Goal: Information Seeking & Learning: Compare options

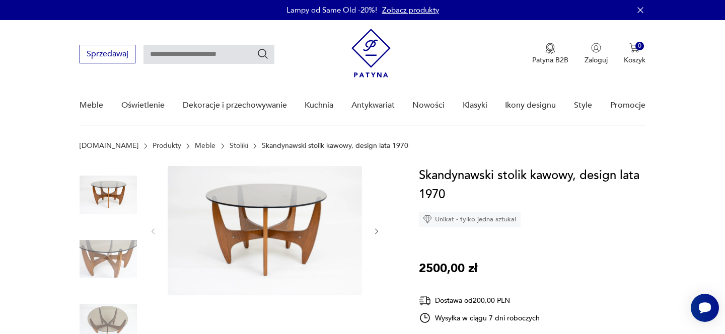
click at [230, 145] on link "Stoliki" at bounding box center [239, 146] width 19 height 8
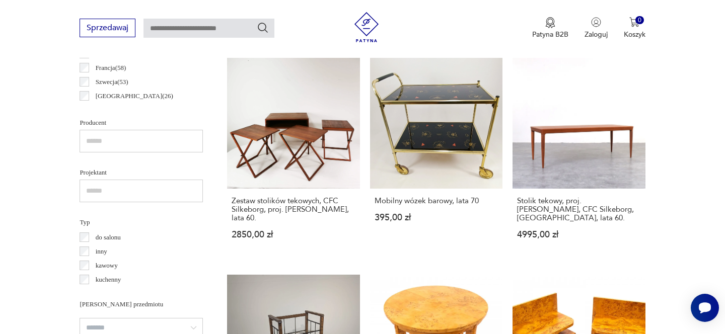
scroll to position [472, 0]
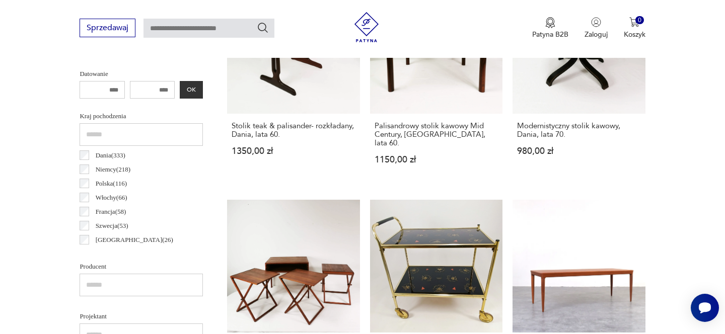
click at [160, 88] on input "number" at bounding box center [152, 90] width 45 height 18
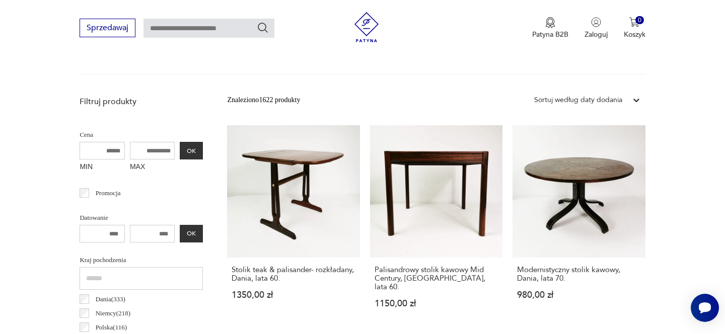
scroll to position [307, 0]
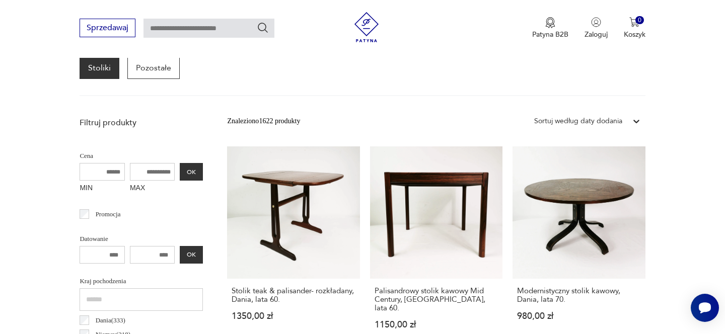
click at [161, 168] on input "MAX" at bounding box center [152, 172] width 45 height 18
type input "***"
click at [197, 168] on button "OK" at bounding box center [191, 172] width 23 height 18
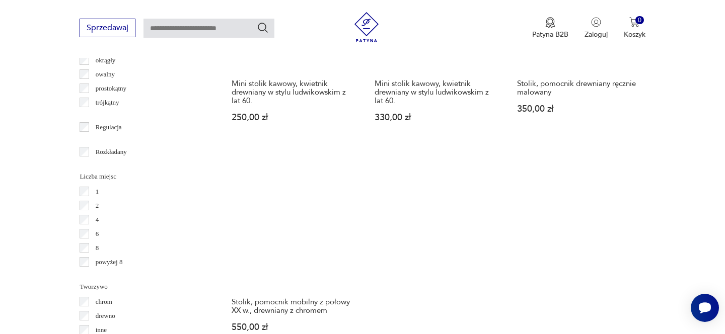
scroll to position [1518, 0]
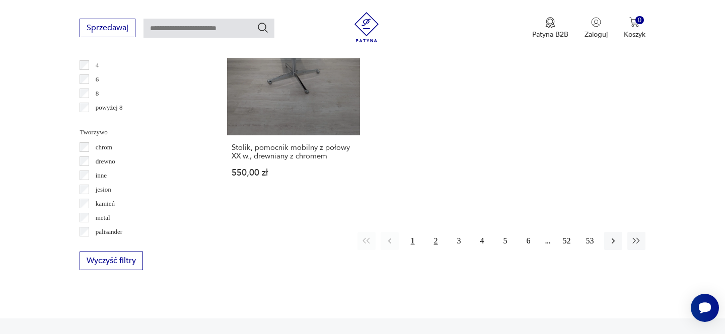
click at [436, 234] on button "2" at bounding box center [436, 241] width 18 height 18
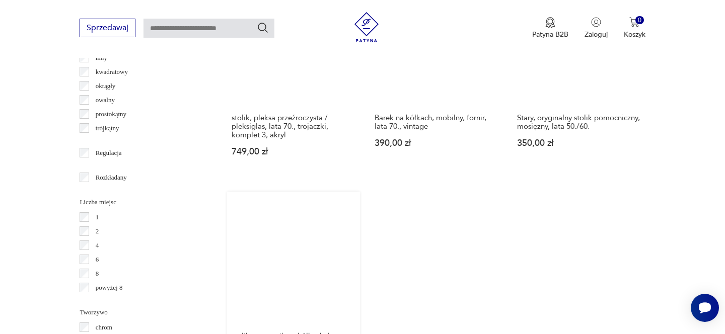
scroll to position [1402, 0]
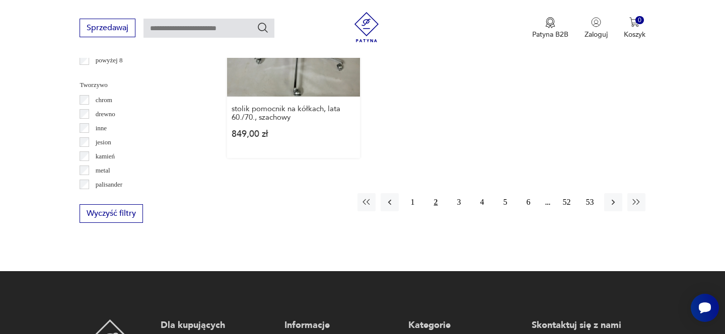
scroll to position [1645, 0]
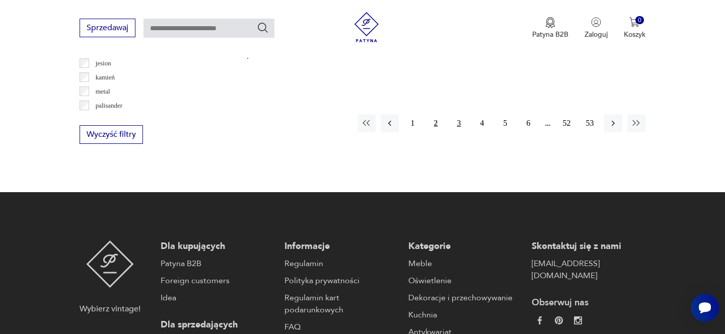
click at [453, 114] on button "3" at bounding box center [459, 123] width 18 height 18
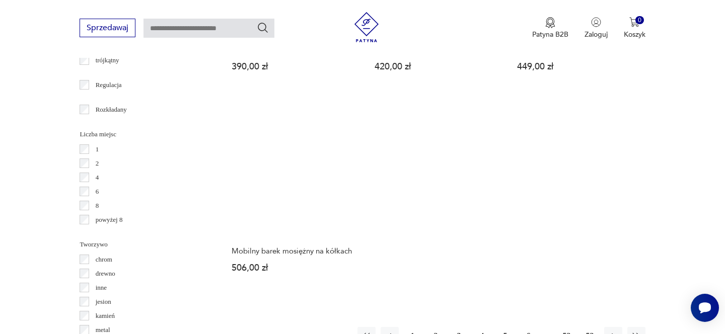
scroll to position [1453, 0]
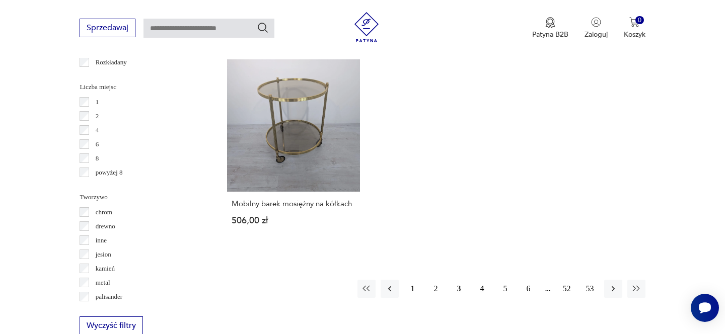
click at [478, 280] on button "4" at bounding box center [482, 289] width 18 height 18
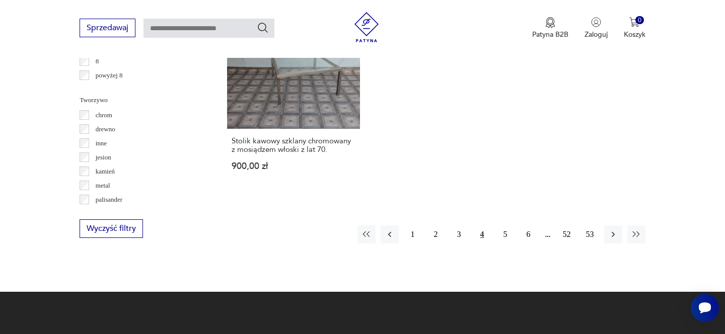
scroll to position [1606, 0]
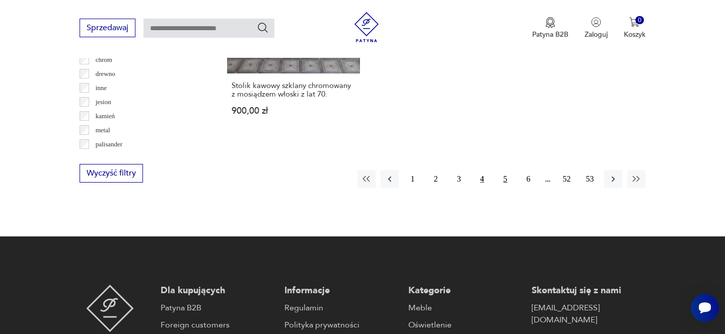
click at [506, 176] on button "5" at bounding box center [506, 179] width 18 height 18
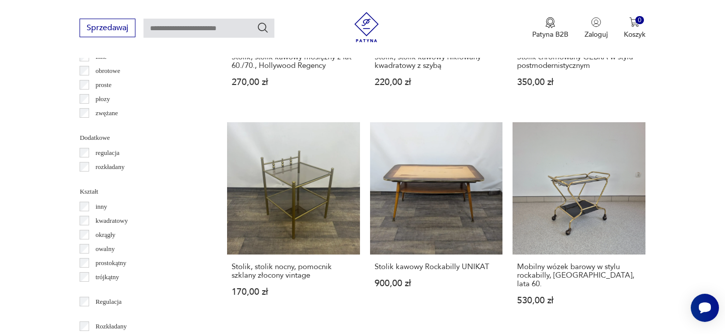
scroll to position [1525, 0]
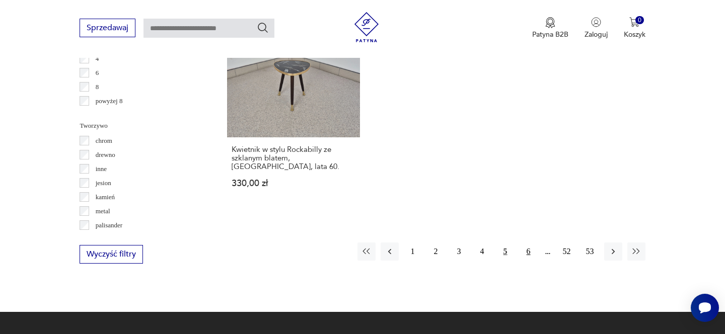
click at [526, 243] on button "6" at bounding box center [529, 252] width 18 height 18
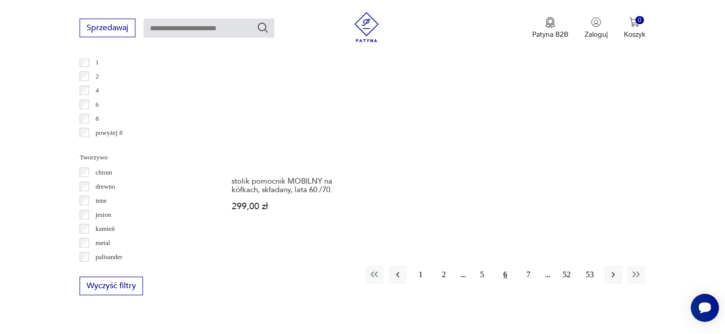
scroll to position [1507, 0]
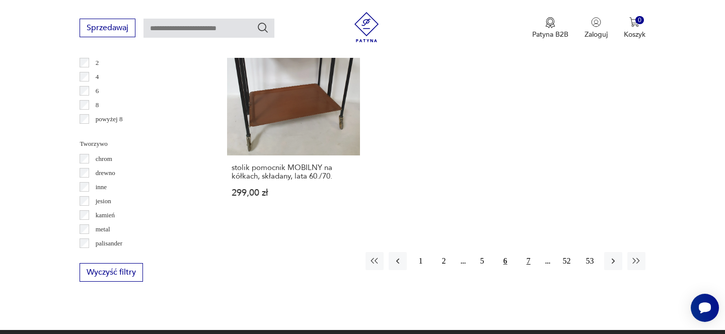
click at [524, 252] on button "7" at bounding box center [529, 261] width 18 height 18
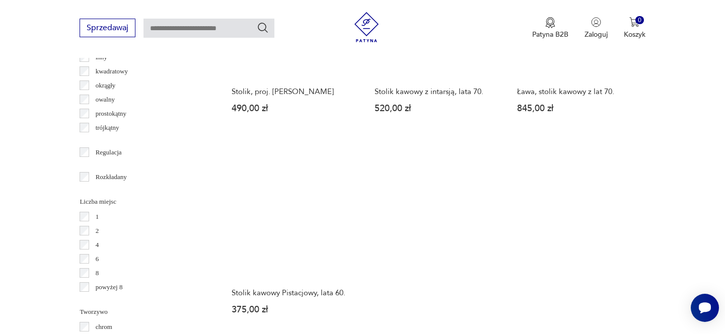
scroll to position [1386, 0]
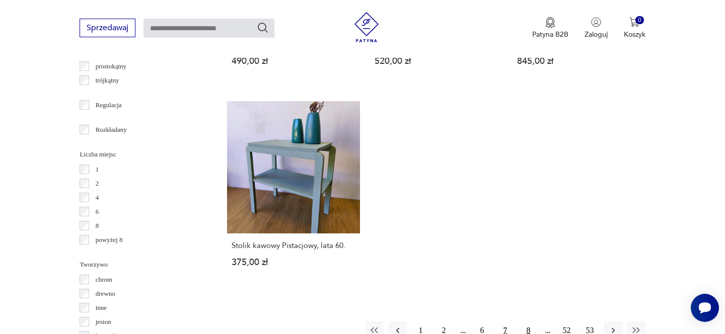
click at [525, 330] on button "8" at bounding box center [529, 331] width 18 height 18
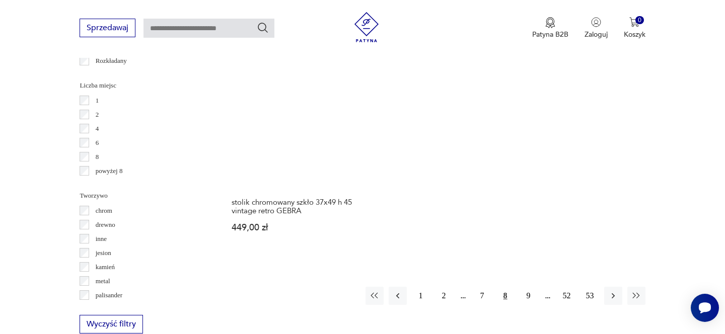
scroll to position [1457, 0]
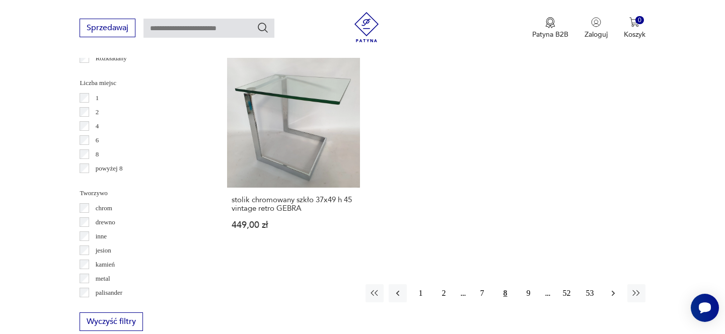
click at [609, 290] on icon "button" at bounding box center [613, 294] width 10 height 10
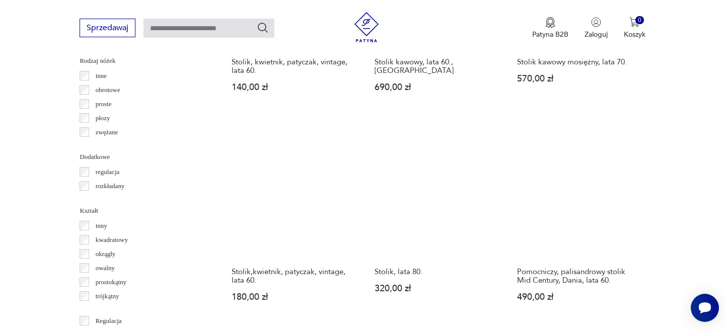
scroll to position [1548, 0]
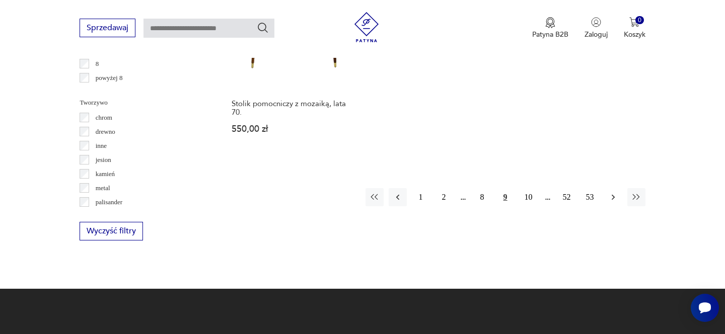
click at [609, 193] on icon "button" at bounding box center [613, 197] width 10 height 10
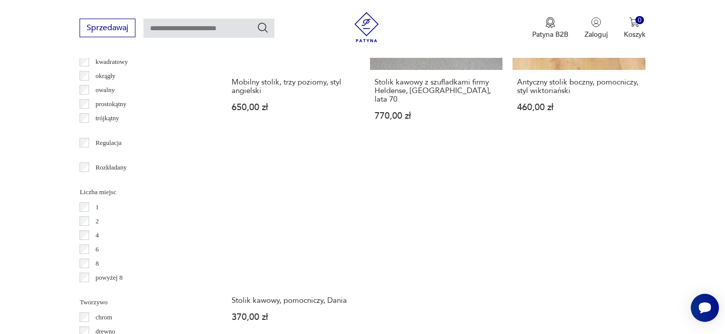
scroll to position [1433, 0]
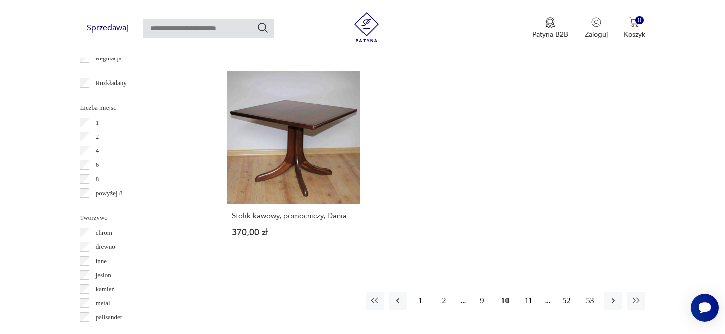
click at [524, 297] on button "11" at bounding box center [529, 301] width 18 height 18
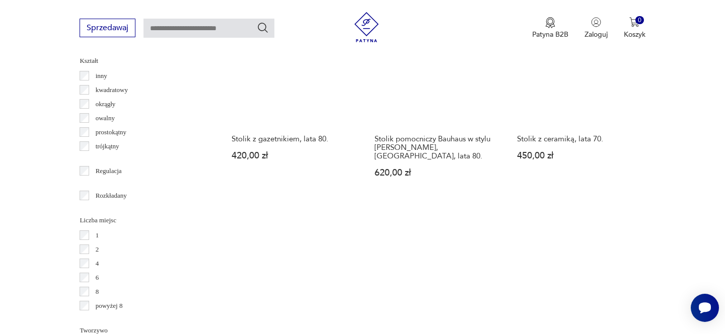
scroll to position [1431, 0]
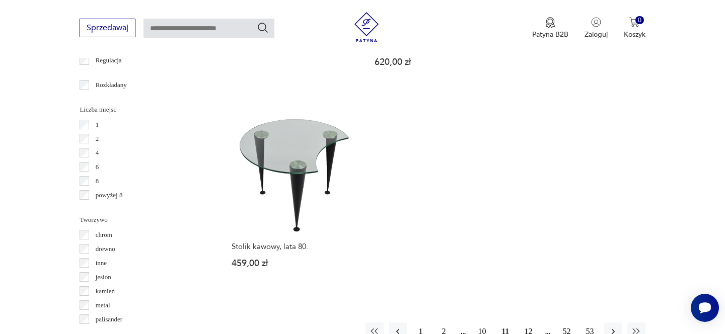
click at [528, 323] on button "12" at bounding box center [529, 332] width 18 height 18
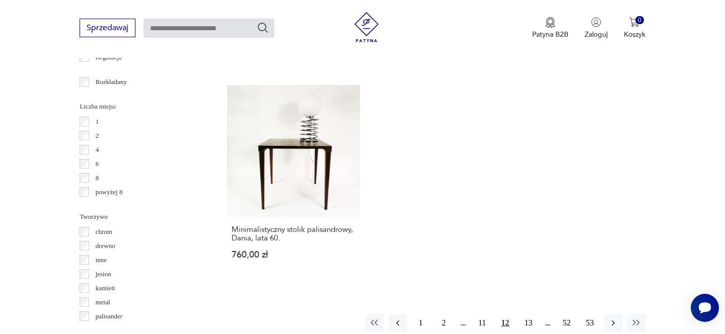
scroll to position [1464, 0]
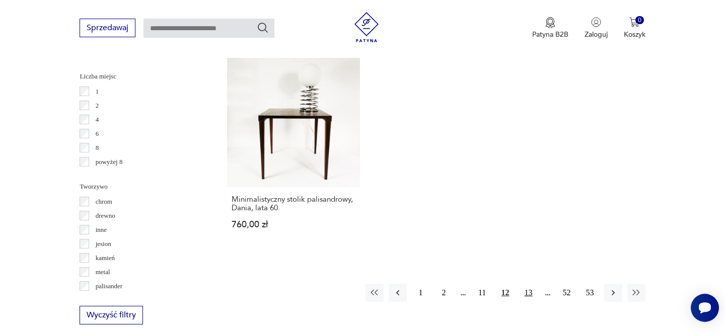
click at [528, 284] on button "13" at bounding box center [529, 293] width 18 height 18
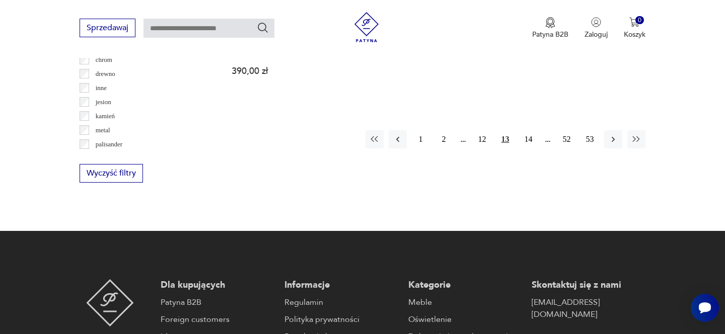
scroll to position [1635, 0]
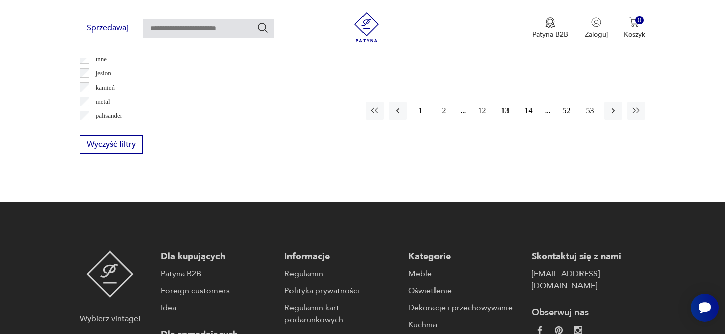
click at [529, 102] on button "14" at bounding box center [529, 111] width 18 height 18
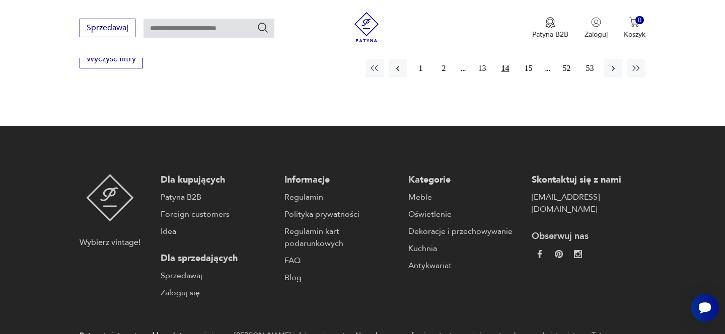
scroll to position [1606, 0]
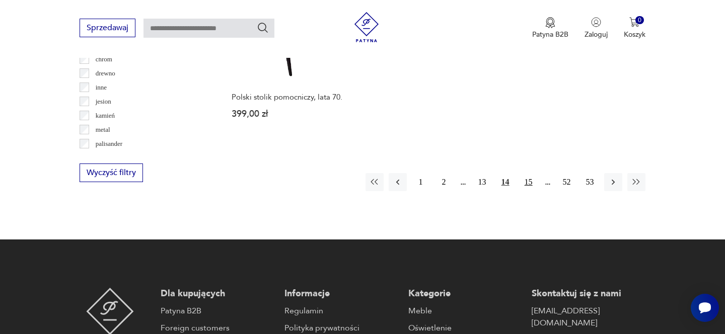
click at [527, 173] on button "15" at bounding box center [529, 182] width 18 height 18
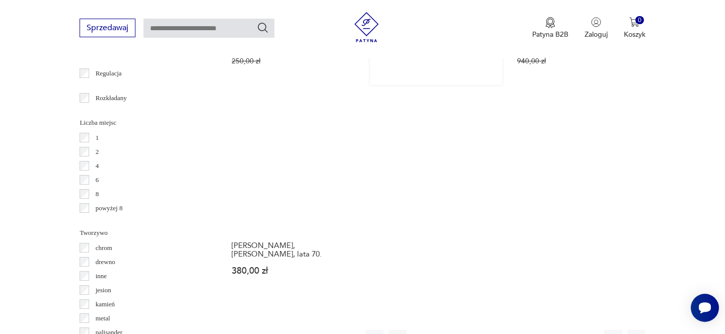
scroll to position [1447, 0]
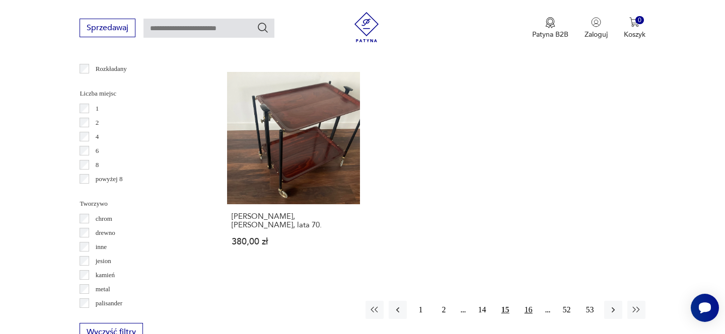
click at [525, 301] on button "16" at bounding box center [529, 310] width 18 height 18
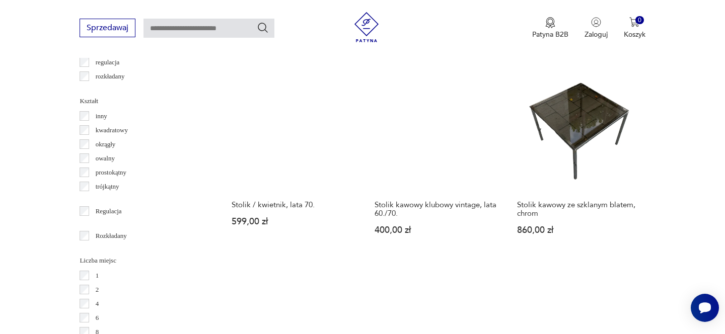
scroll to position [1570, 0]
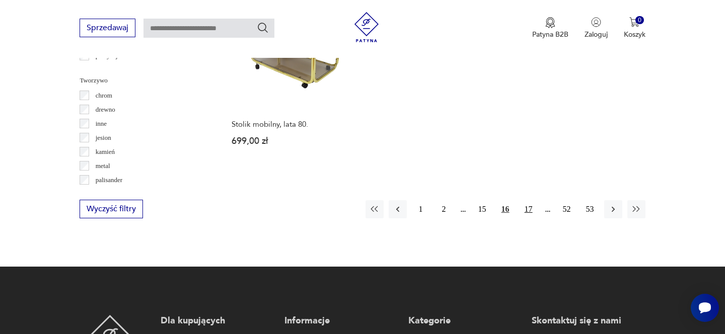
click at [529, 200] on button "17" at bounding box center [529, 209] width 18 height 18
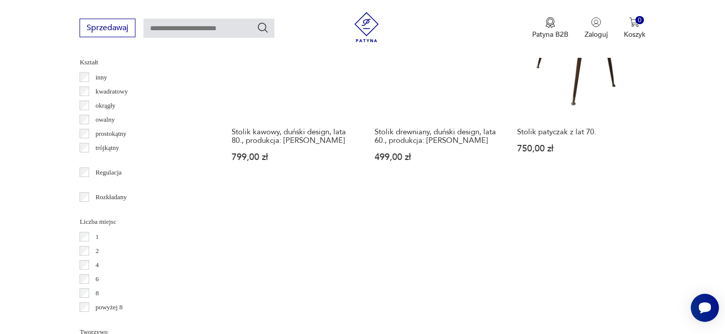
scroll to position [1439, 0]
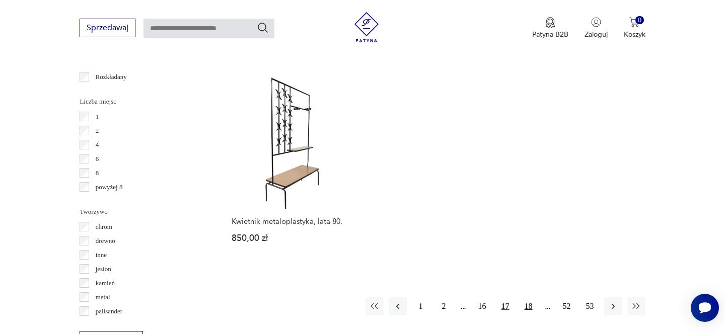
click at [536, 298] on button "18" at bounding box center [529, 307] width 18 height 18
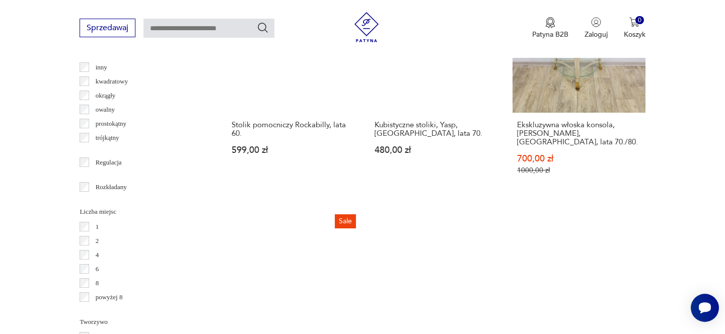
scroll to position [1501, 0]
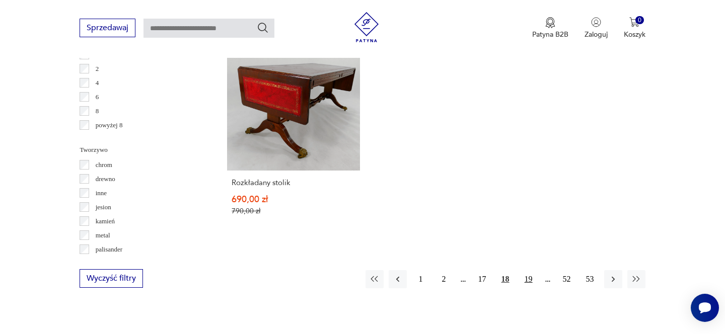
click at [527, 274] on button "19" at bounding box center [529, 279] width 18 height 18
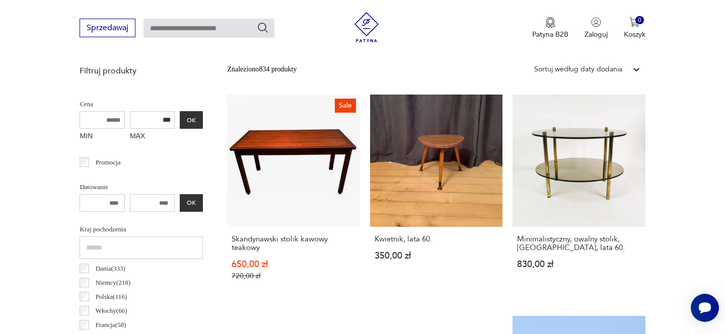
scroll to position [273, 0]
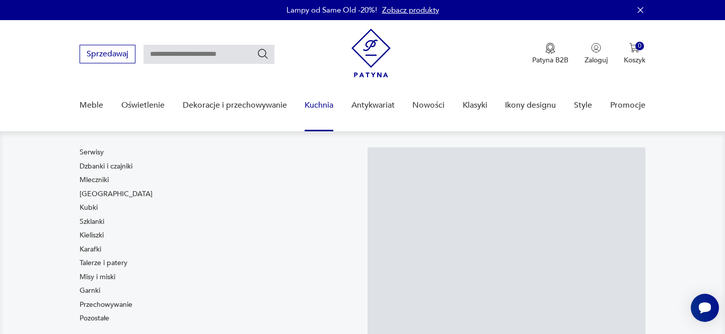
scroll to position [53, 0]
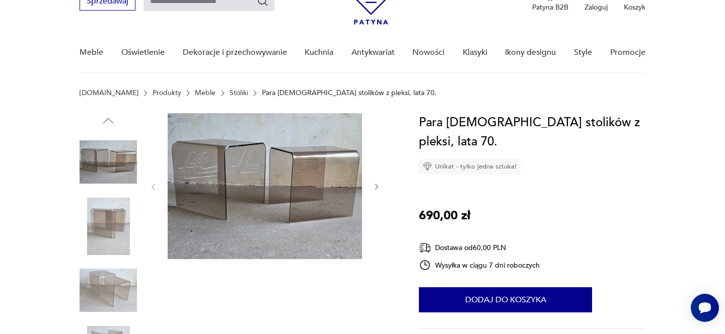
click at [376, 185] on icon "button" at bounding box center [376, 187] width 3 height 6
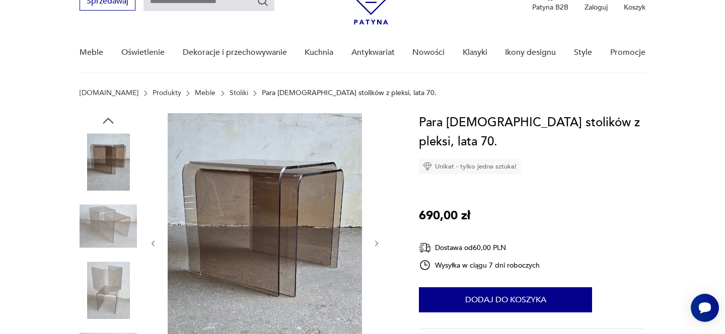
click at [376, 185] on div at bounding box center [265, 243] width 232 height 261
click at [372, 243] on div at bounding box center [265, 243] width 232 height 261
click at [378, 244] on icon "button" at bounding box center [377, 244] width 9 height 9
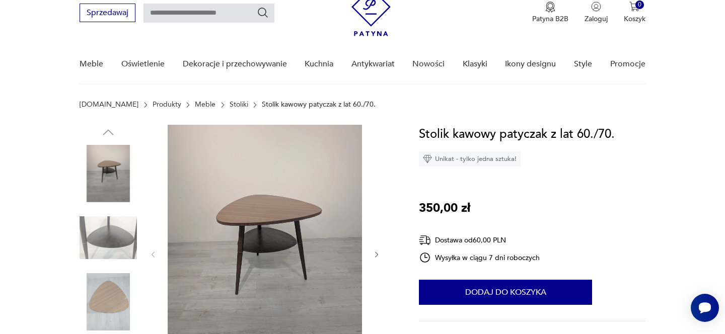
scroll to position [127, 0]
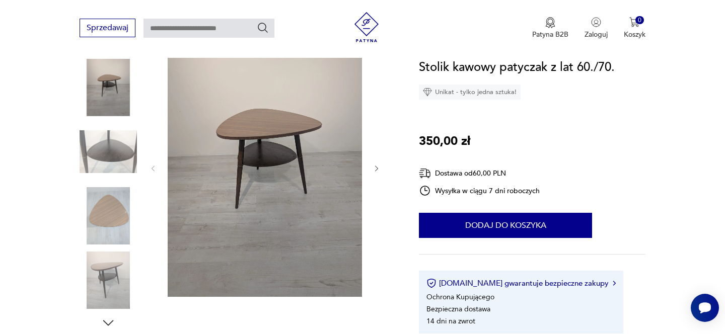
click at [375, 162] on div at bounding box center [265, 169] width 232 height 260
click at [379, 167] on icon "button" at bounding box center [377, 169] width 9 height 9
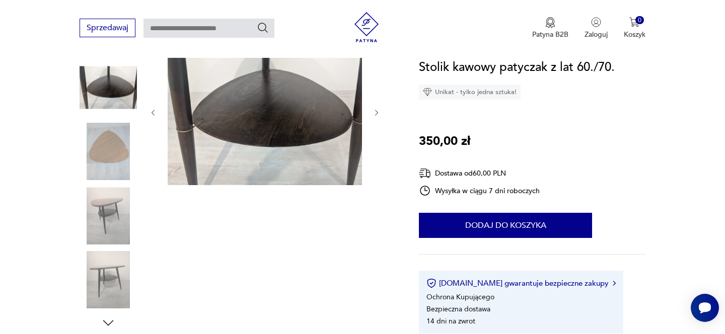
click at [379, 167] on div at bounding box center [265, 113] width 232 height 148
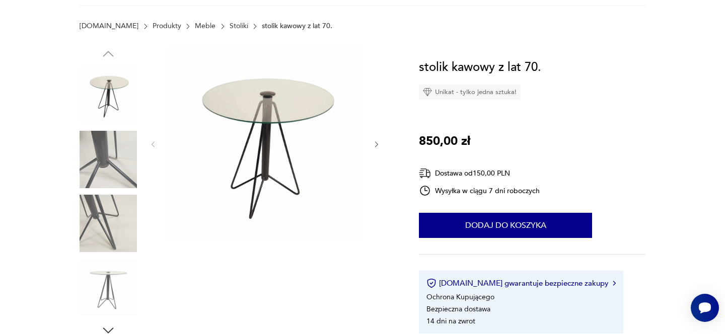
scroll to position [50, 0]
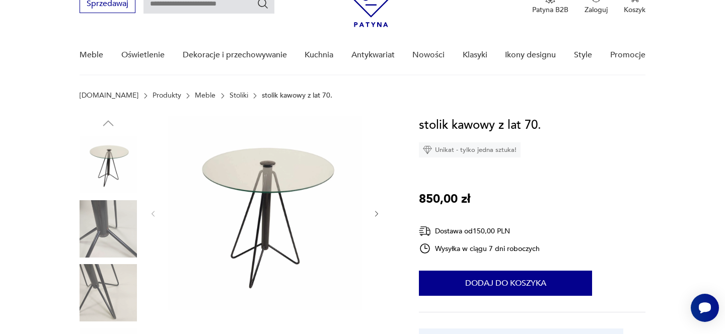
click at [387, 218] on div at bounding box center [237, 262] width 315 height 292
click at [379, 216] on icon "button" at bounding box center [377, 214] width 9 height 9
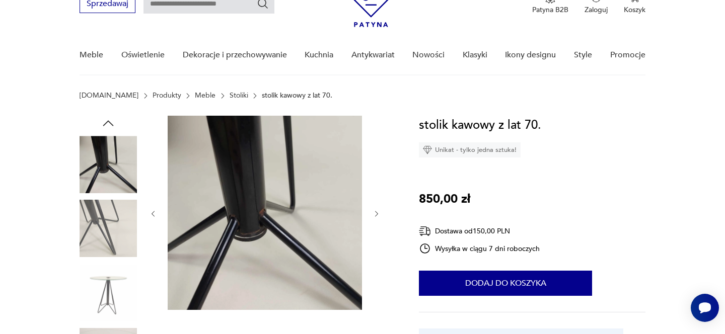
click at [379, 216] on icon "button" at bounding box center [377, 214] width 9 height 9
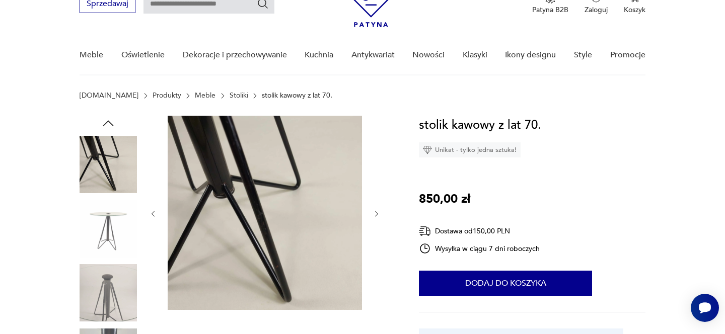
click at [379, 216] on icon "button" at bounding box center [377, 214] width 9 height 9
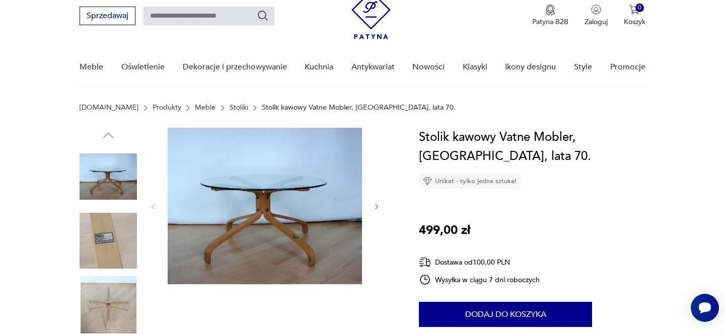
scroll to position [55, 0]
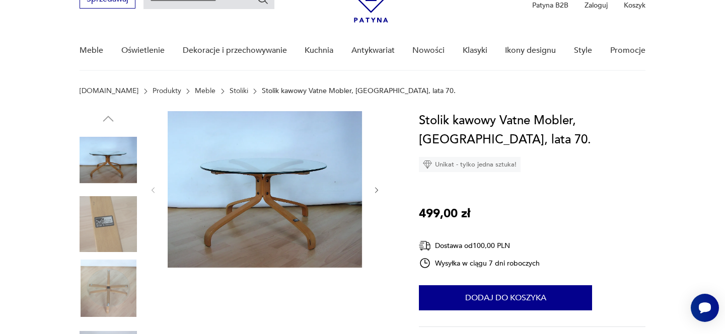
click at [379, 191] on icon "button" at bounding box center [377, 190] width 9 height 9
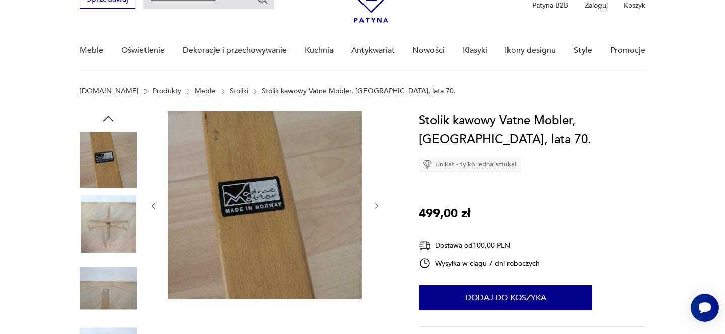
click at [379, 191] on div at bounding box center [265, 206] width 232 height 190
click at [377, 206] on icon "button" at bounding box center [376, 206] width 3 height 6
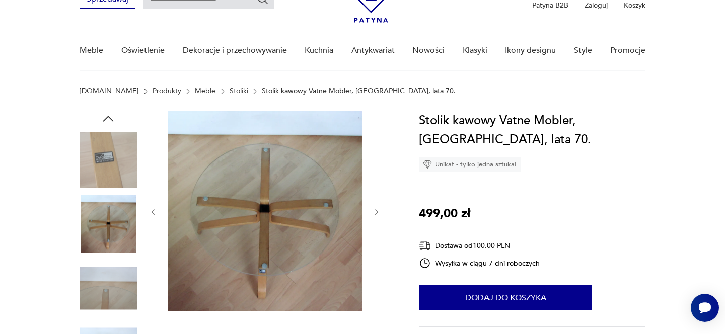
click at [375, 209] on icon "button" at bounding box center [376, 212] width 3 height 6
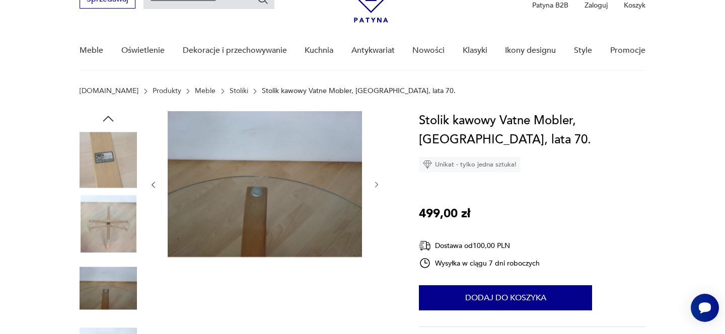
click at [376, 187] on icon "button" at bounding box center [377, 185] width 9 height 9
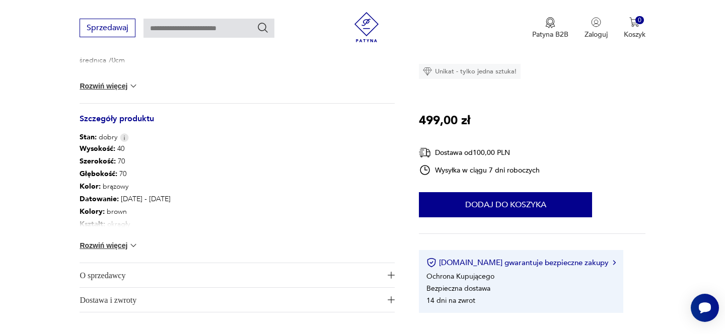
scroll to position [530, 0]
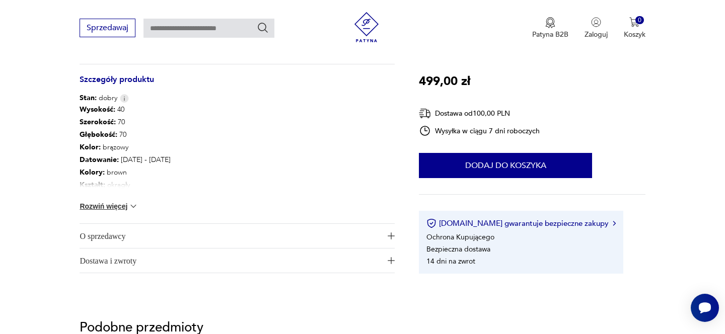
click at [124, 184] on p "Kształt : okrągły" at bounding box center [132, 185] width 104 height 13
click at [126, 203] on button "Rozwiń więcej" at bounding box center [109, 206] width 58 height 10
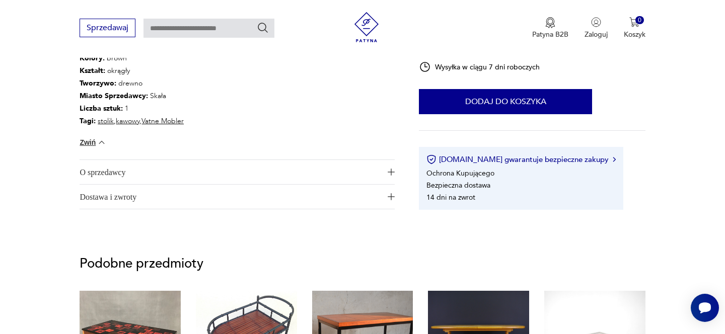
scroll to position [645, 0]
click at [127, 203] on span "Dostawa i zwroty" at bounding box center [230, 196] width 301 height 24
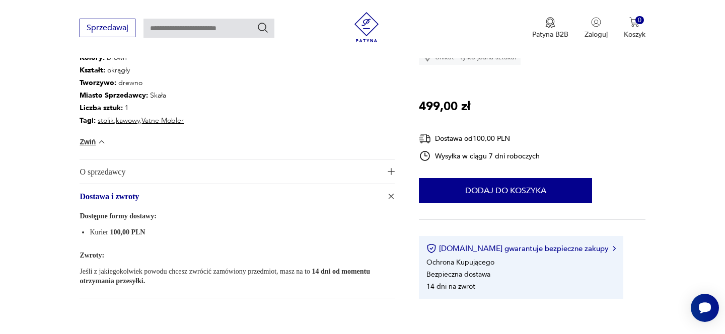
click at [130, 174] on span "O sprzedawcy" at bounding box center [230, 172] width 301 height 24
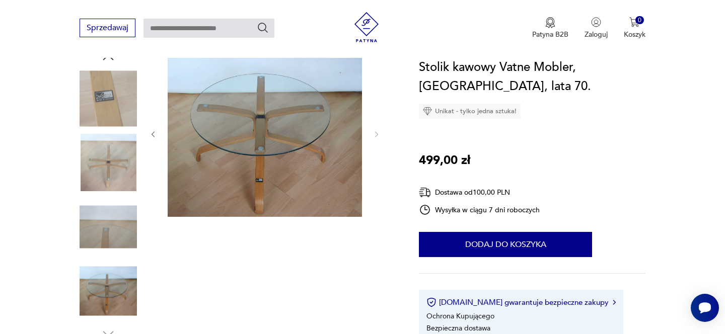
scroll to position [120, 0]
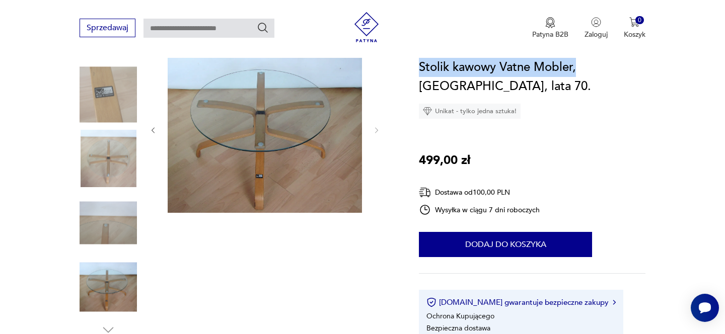
drag, startPoint x: 420, startPoint y: 66, endPoint x: 577, endPoint y: 64, distance: 156.1
click at [576, 64] on h1 "Stolik kawowy Vatne Mobler, Norwegia, lata 70." at bounding box center [532, 77] width 226 height 38
copy h1 "Stolik kawowy Vatne Mobler,"
click at [103, 152] on img at bounding box center [108, 158] width 57 height 57
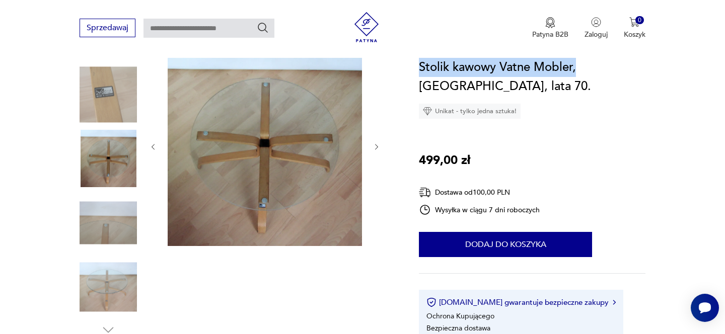
click at [107, 107] on img at bounding box center [108, 94] width 57 height 57
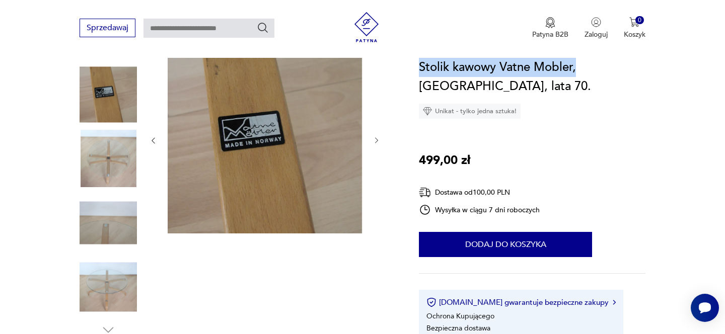
click at [580, 68] on h1 "Stolik kawowy Vatne Mobler, Norwegia, lata 70." at bounding box center [532, 77] width 226 height 38
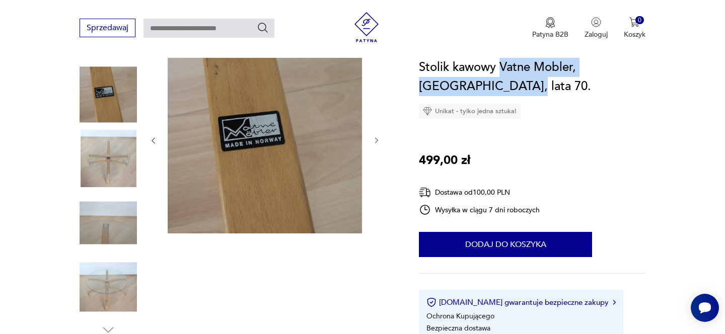
drag, startPoint x: 502, startPoint y: 67, endPoint x: 645, endPoint y: 69, distance: 143.5
click at [645, 69] on h1 "Stolik kawowy Vatne Mobler, Norwegia, lata 70." at bounding box center [532, 77] width 226 height 38
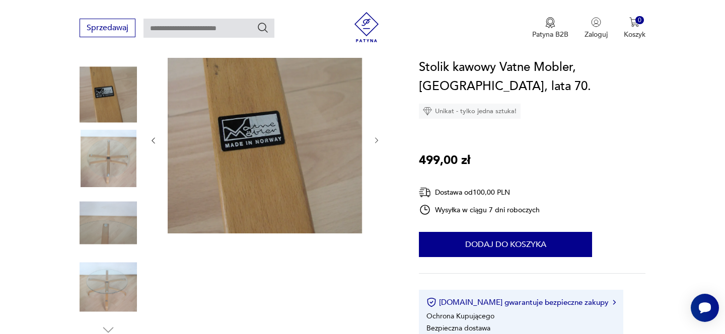
click at [642, 68] on h1 "Stolik kawowy Vatne Mobler, Norwegia, lata 70." at bounding box center [532, 77] width 226 height 38
drag, startPoint x: 573, startPoint y: 65, endPoint x: 499, endPoint y: 61, distance: 74.1
click at [499, 62] on h1 "Stolik kawowy Vatne Mobler, Norwegia, lata 70." at bounding box center [532, 77] width 226 height 38
copy h1 "Vatne Mobler"
click at [111, 159] on img at bounding box center [108, 158] width 57 height 57
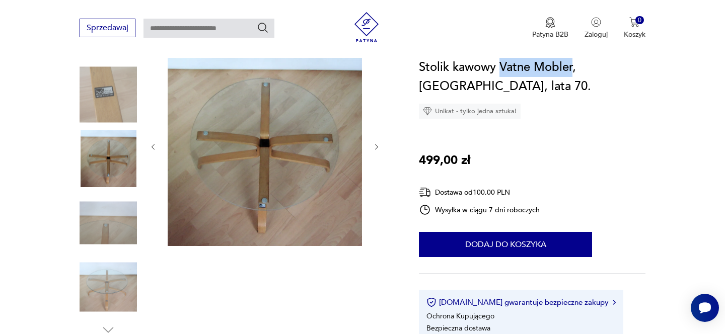
copy h1 "Vatne Mobler"
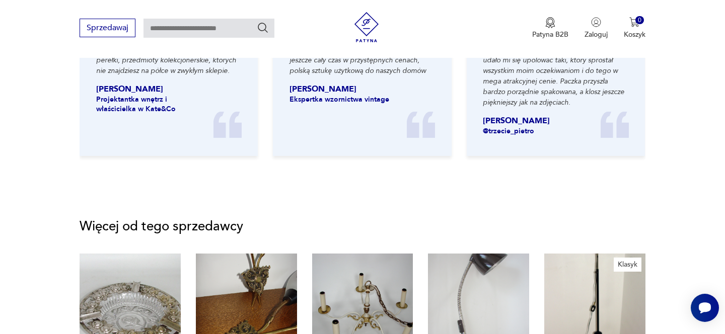
scroll to position [1534, 0]
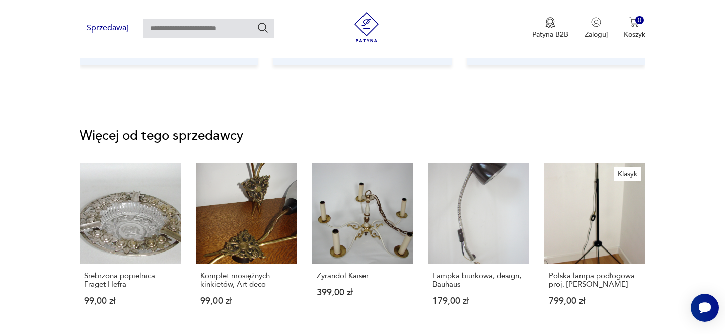
click at [578, 180] on link "Klasyk Polska lampa podłogowa proj. A.Gałecki 799,00 zł" at bounding box center [594, 244] width 101 height 163
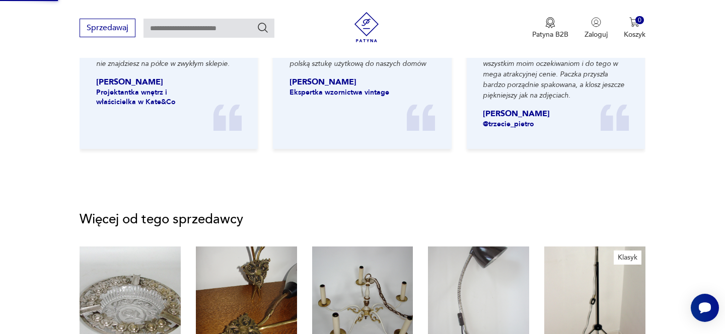
scroll to position [1192, 0]
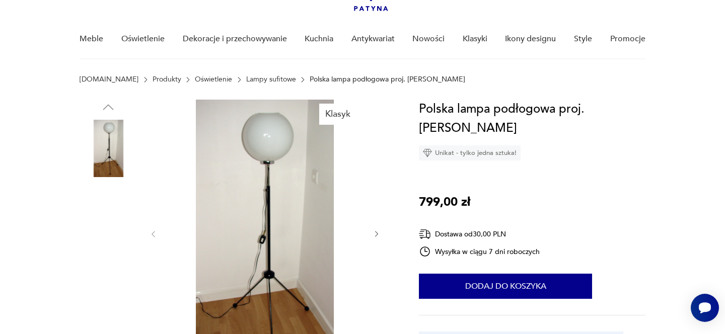
scroll to position [130, 0]
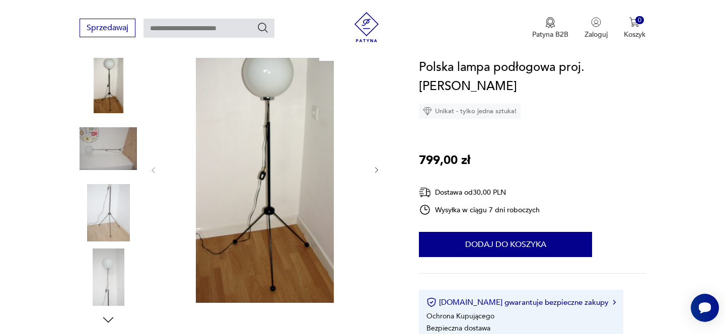
click at [378, 170] on icon "button" at bounding box center [377, 170] width 9 height 9
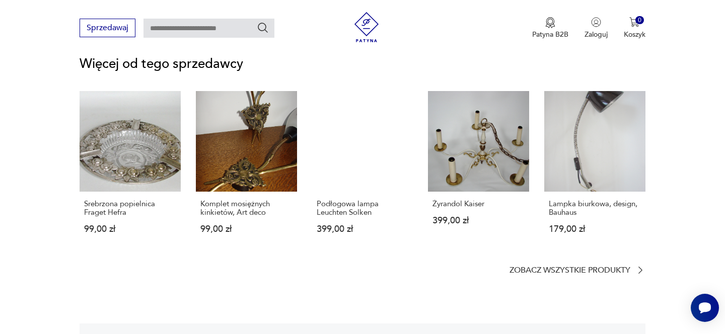
scroll to position [1565, 0]
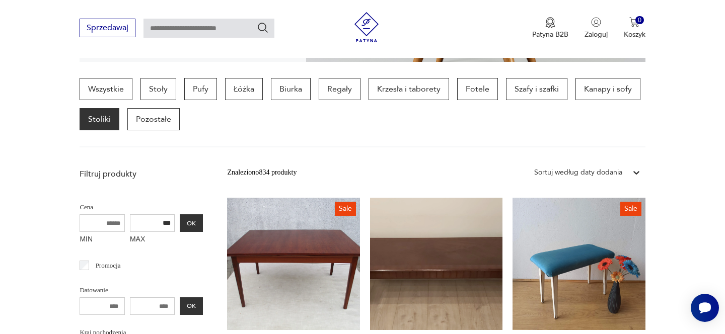
scroll to position [259, 0]
